Goal: Contribute content

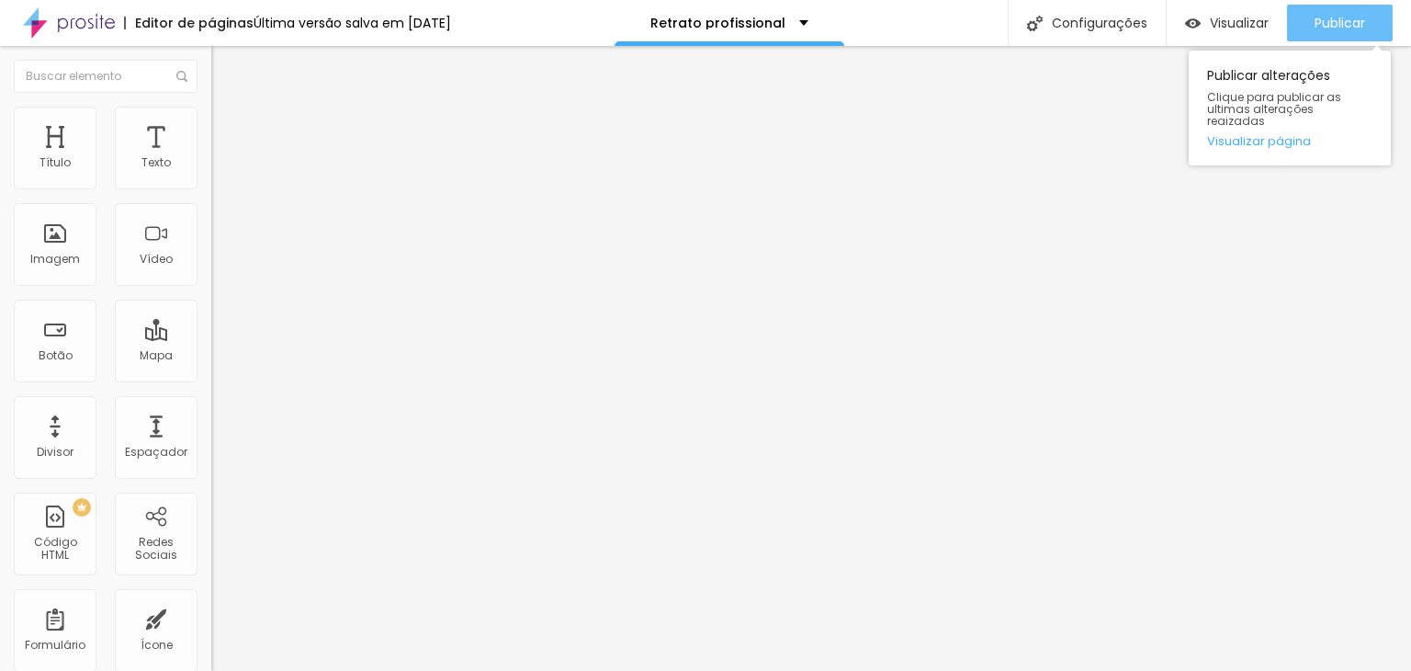
click at [1323, 19] on span "Publicar" at bounding box center [1340, 23] width 51 height 15
click at [1266, 135] on link "Visualizar página" at bounding box center [1289, 141] width 165 height 12
click at [1340, 28] on span "Publicar" at bounding box center [1340, 23] width 51 height 15
click at [1272, 135] on link "Visualizar página" at bounding box center [1289, 141] width 165 height 12
